Goal: Navigation & Orientation: Understand site structure

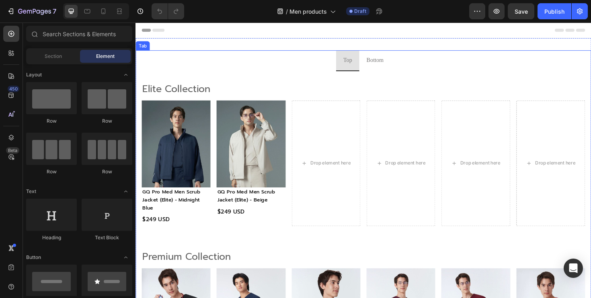
click at [390, 65] on span "Bottom" at bounding box center [389, 62] width 18 height 6
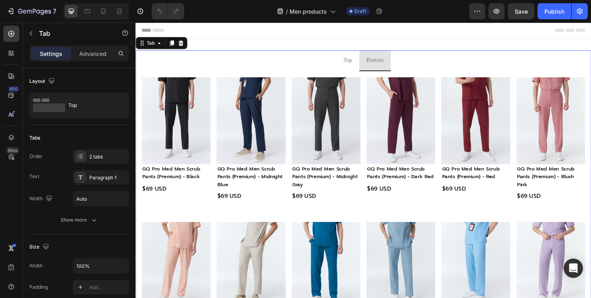
click at [406, 69] on li "Bottom" at bounding box center [388, 63] width 33 height 22
click at [413, 68] on ul "Top Bottom" at bounding box center [377, 63] width 483 height 22
click at [356, 65] on span "Top" at bounding box center [359, 62] width 9 height 6
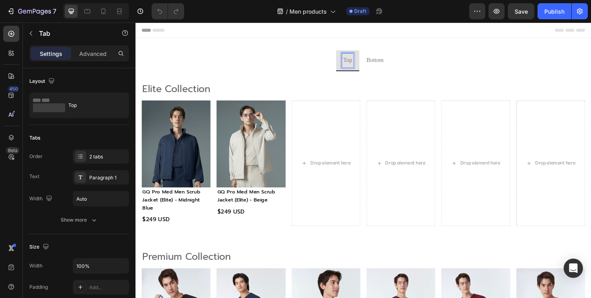
click at [332, 62] on ul "Top Bottom" at bounding box center [377, 63] width 483 height 22
click at [361, 68] on p "Top" at bounding box center [359, 62] width 9 height 12
click at [382, 68] on p "Bottom" at bounding box center [389, 62] width 18 height 12
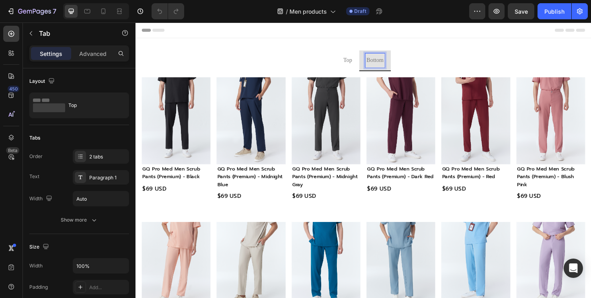
click at [411, 68] on ul "Top Bottom" at bounding box center [377, 63] width 483 height 22
click at [360, 68] on p "Top" at bounding box center [359, 62] width 9 height 12
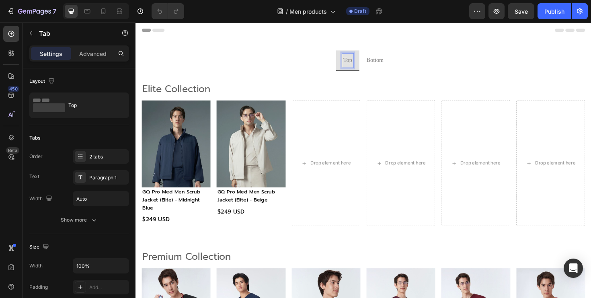
click at [380, 66] on span "Bottom" at bounding box center [389, 62] width 18 height 6
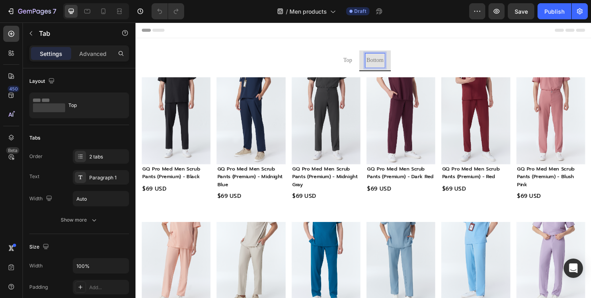
click at [359, 67] on p "Top" at bounding box center [359, 62] width 9 height 12
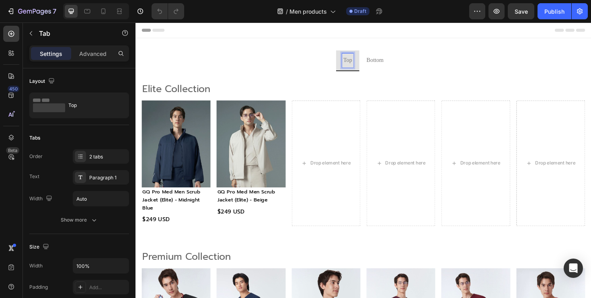
click at [392, 66] on span "Bottom" at bounding box center [389, 62] width 18 height 6
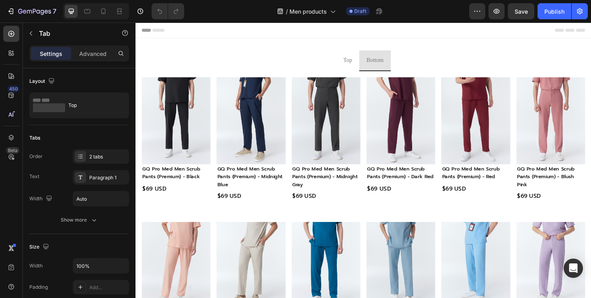
click at [463, 66] on ul "Top Bottom" at bounding box center [377, 63] width 483 height 22
click at [414, 64] on ul "Top Bottom" at bounding box center [377, 63] width 483 height 22
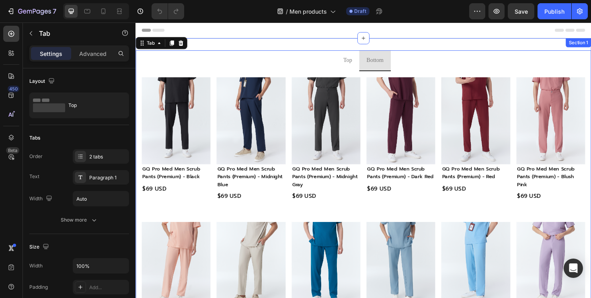
click at [391, 43] on div "Top Bottom Elite Collection Heading Image GQ Pro Med Men Scrub Jacket (Elite) -…" at bounding box center [377, 289] width 483 height 501
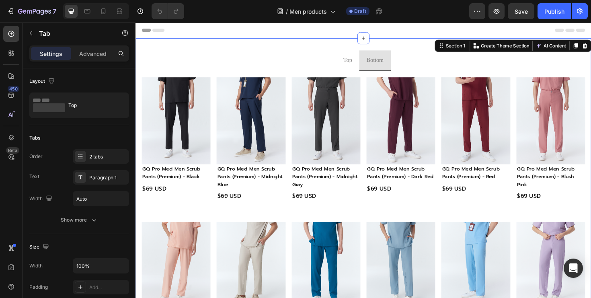
click at [366, 62] on li "Top" at bounding box center [360, 63] width 25 height 22
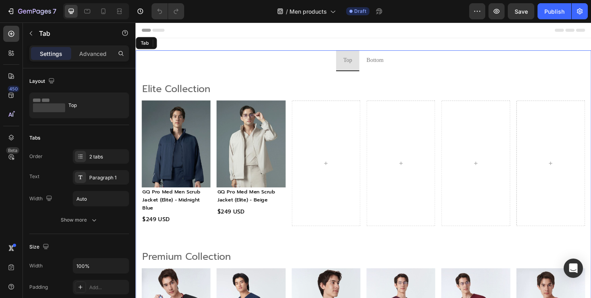
click at [360, 62] on span "Top" at bounding box center [359, 62] width 9 height 6
click at [393, 60] on span "Bottom" at bounding box center [389, 62] width 18 height 6
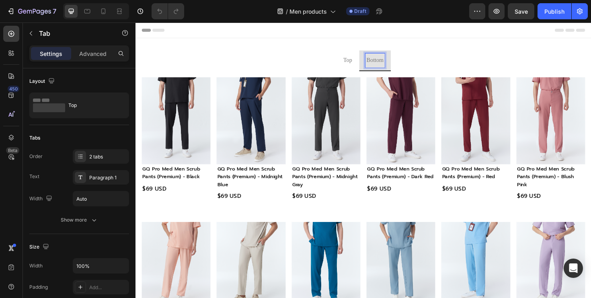
click at [415, 69] on ul "Top Bottom" at bounding box center [377, 63] width 483 height 22
click at [361, 66] on span "Top" at bounding box center [359, 62] width 9 height 6
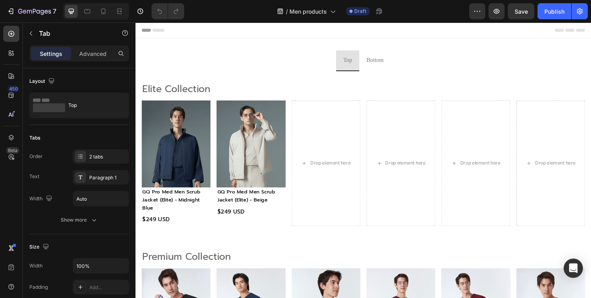
click at [331, 66] on ul "Top Bottom" at bounding box center [377, 63] width 483 height 22
click at [394, 63] on span "Bottom" at bounding box center [389, 62] width 18 height 6
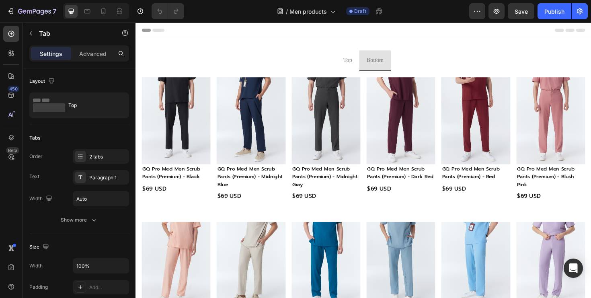
click at [416, 67] on ul "Top Bottom" at bounding box center [377, 63] width 483 height 22
click at [361, 59] on span "Top" at bounding box center [359, 62] width 9 height 6
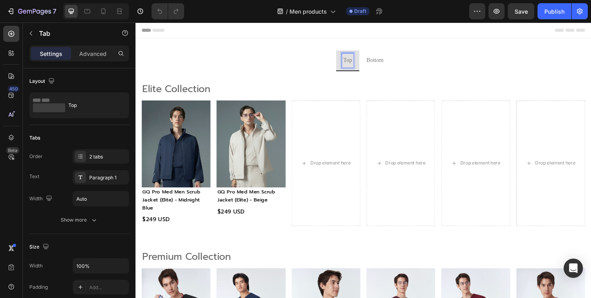
click at [413, 67] on ul "Top Bottom" at bounding box center [377, 63] width 483 height 22
